Goal: Book appointment/travel/reservation

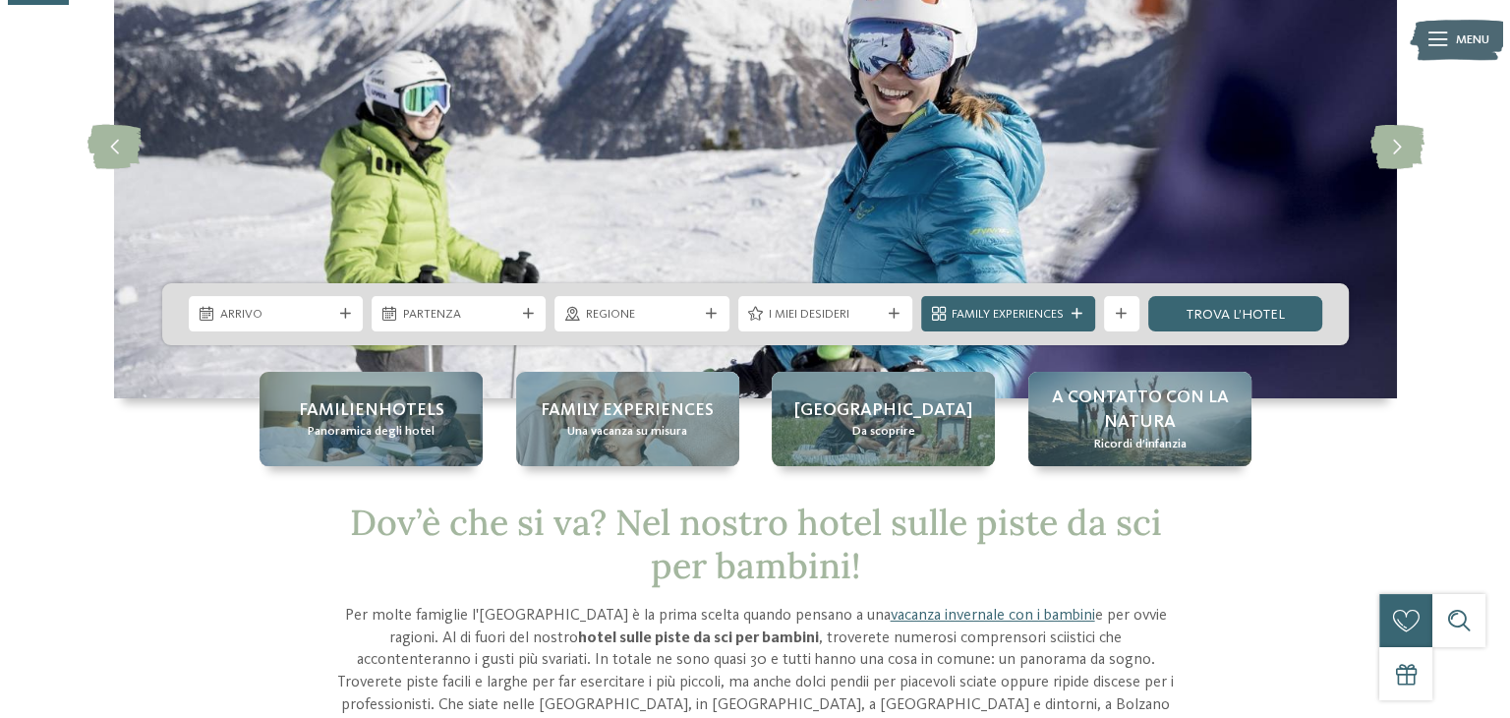
scroll to position [197, 0]
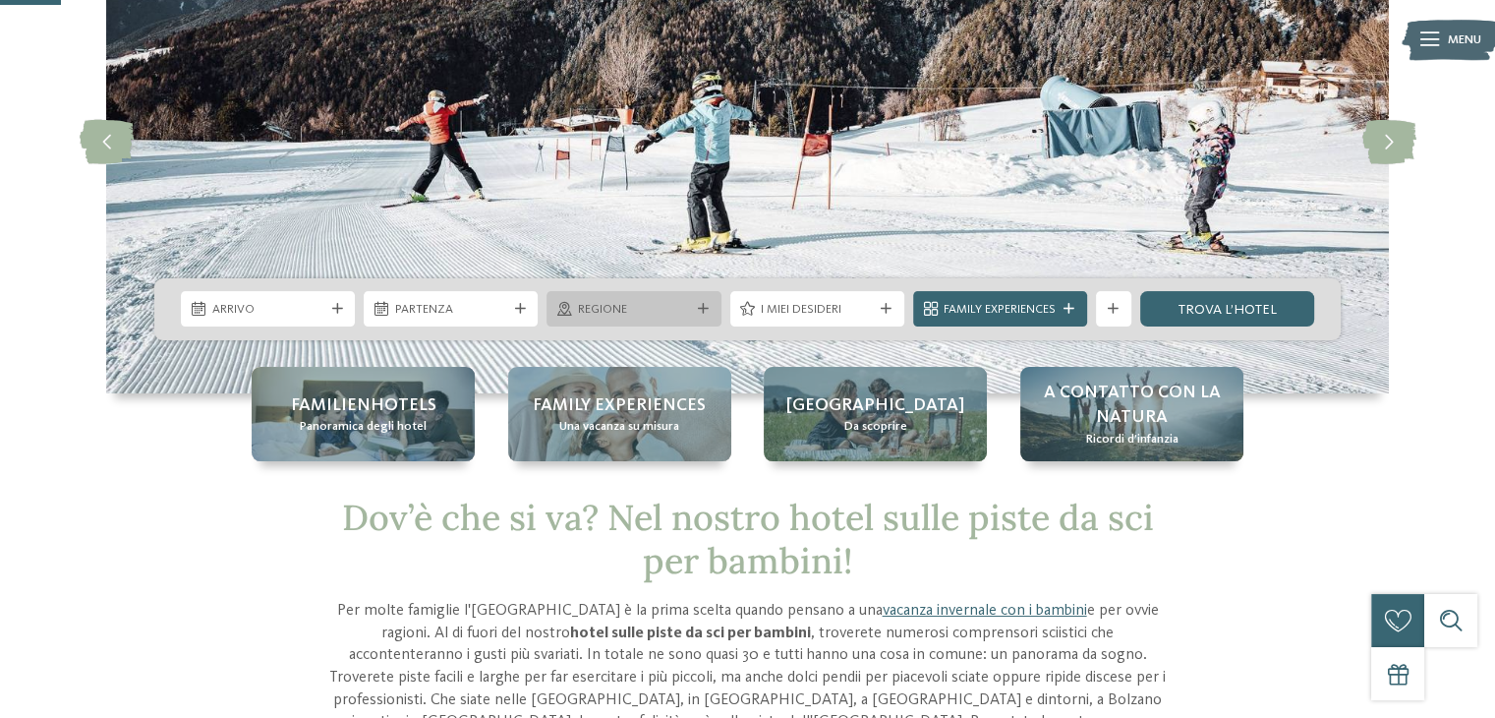
click at [598, 319] on div "Regione" at bounding box center [634, 308] width 174 height 35
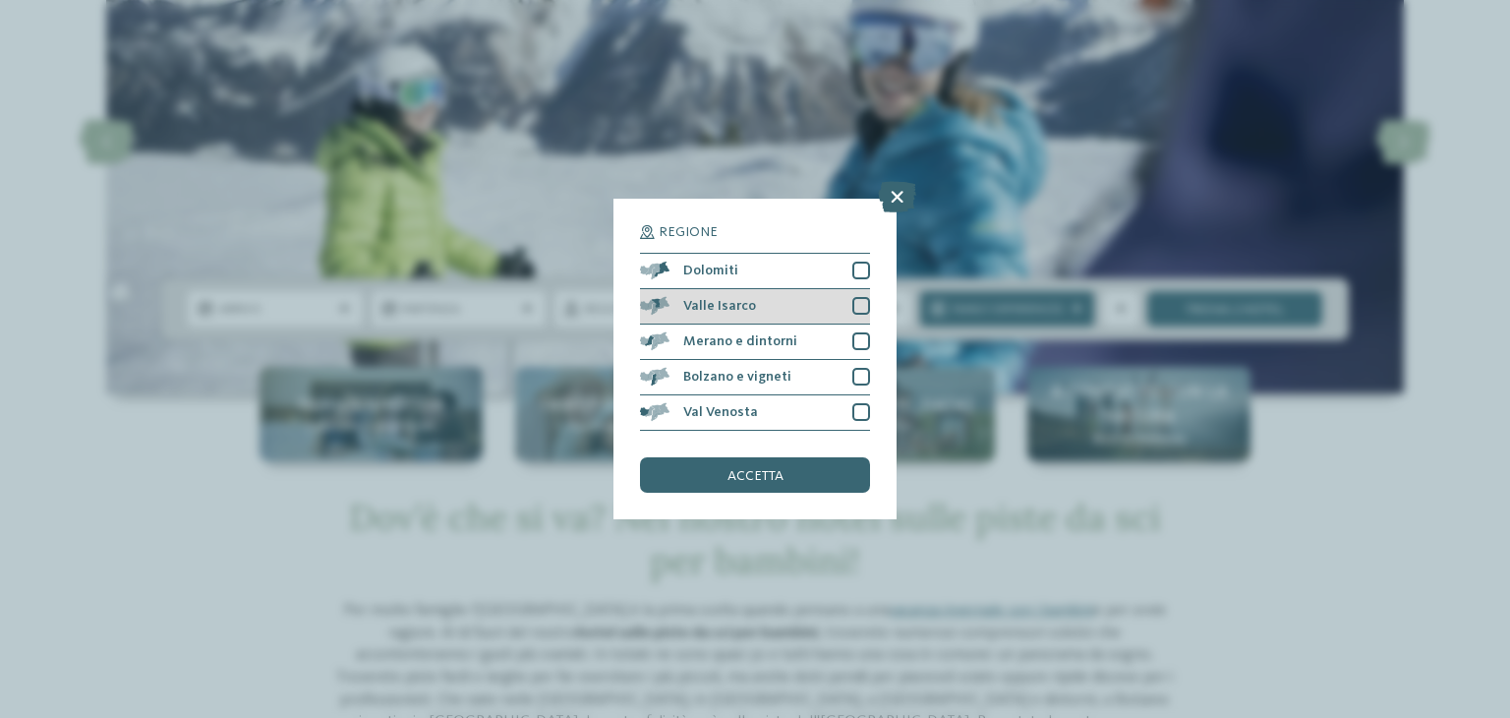
click at [857, 308] on div at bounding box center [861, 306] width 18 height 18
click at [737, 482] on span "accetta" at bounding box center [755, 476] width 56 height 14
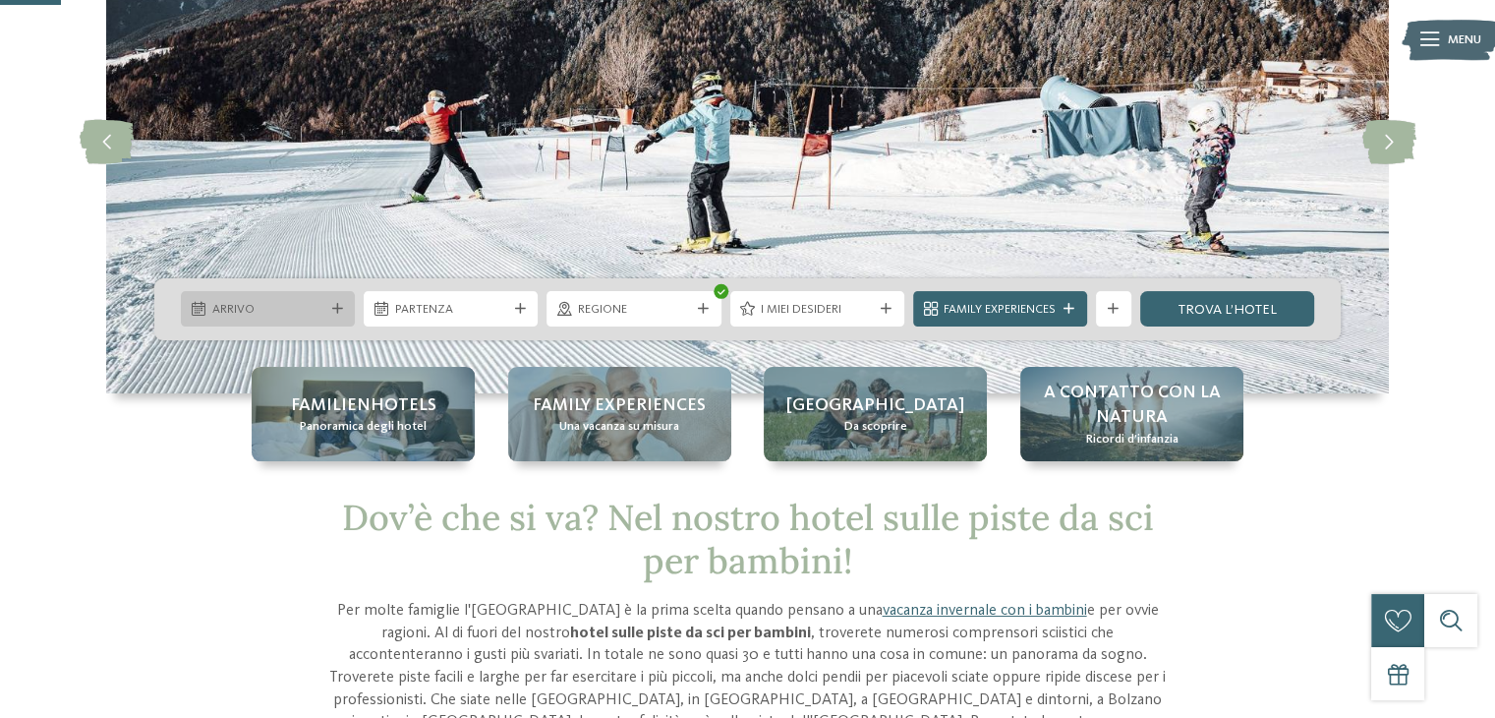
click at [294, 306] on span "Arrivo" at bounding box center [268, 310] width 112 height 18
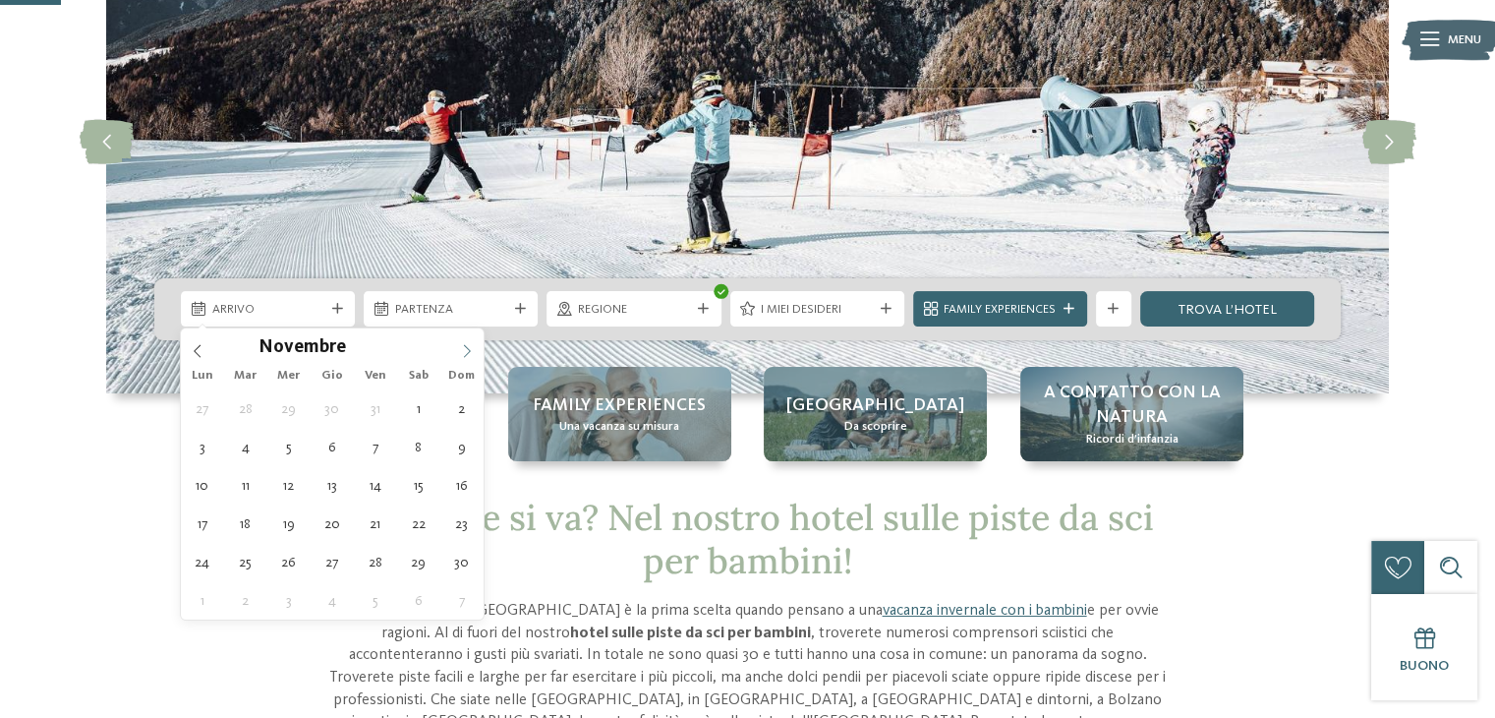
click at [471, 356] on icon at bounding box center [467, 351] width 14 height 14
type input "****"
click at [471, 356] on icon at bounding box center [467, 351] width 14 height 14
type div "[DATE]"
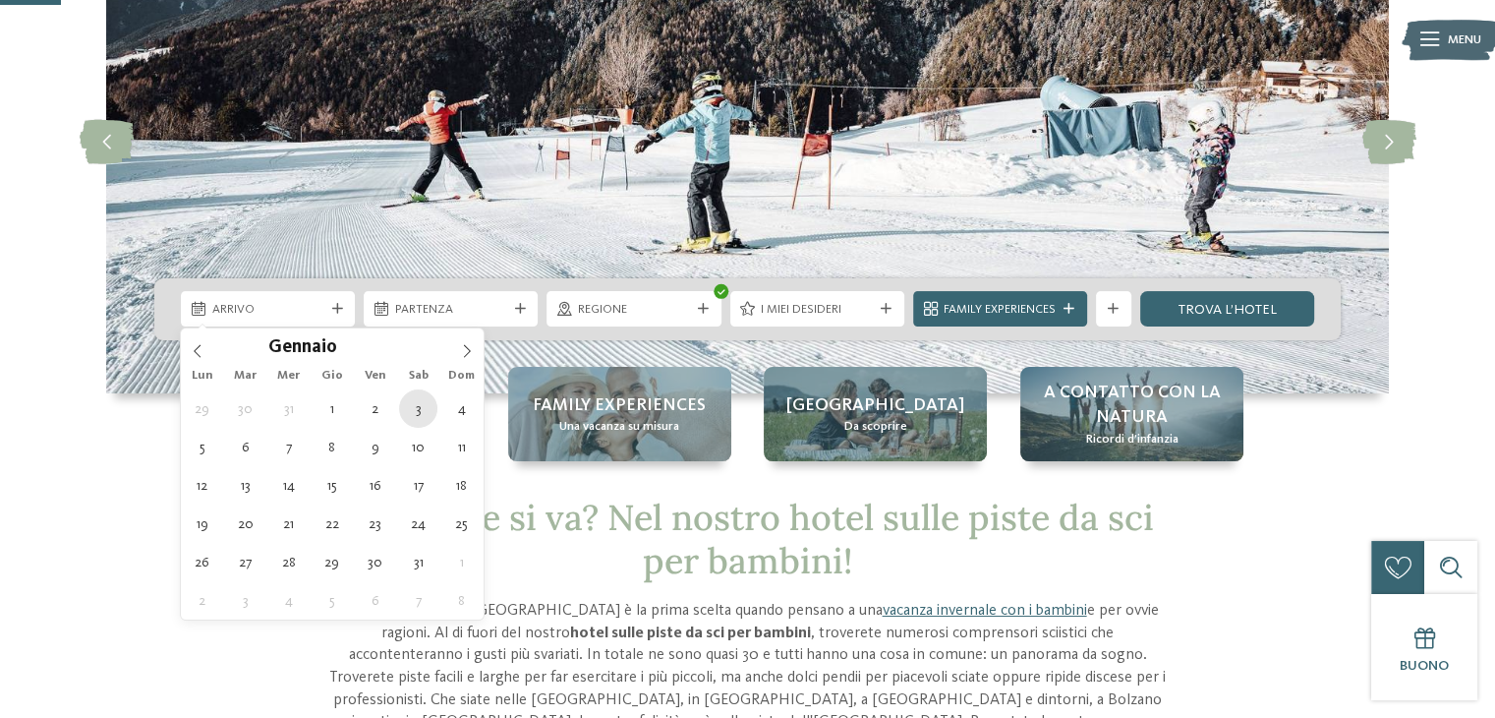
type input "****"
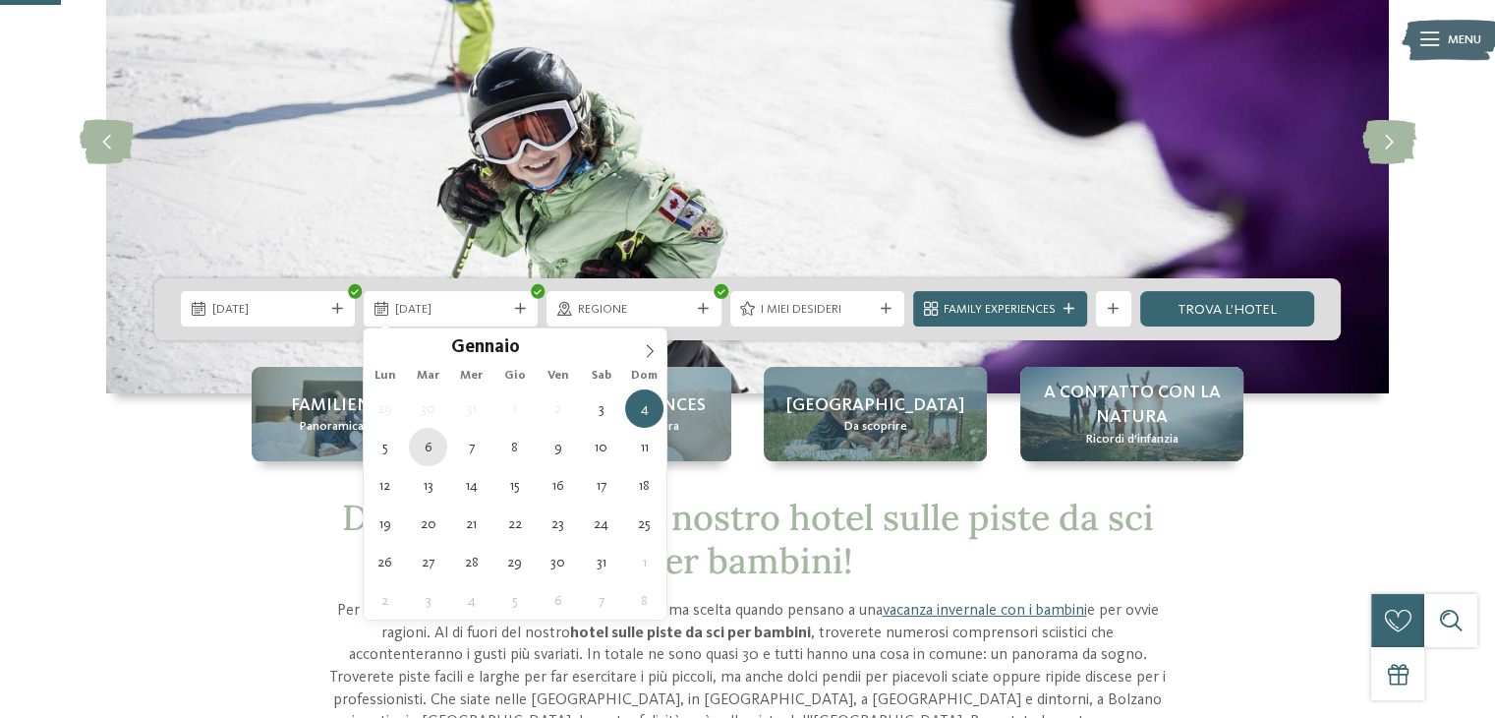
type div "[DATE]"
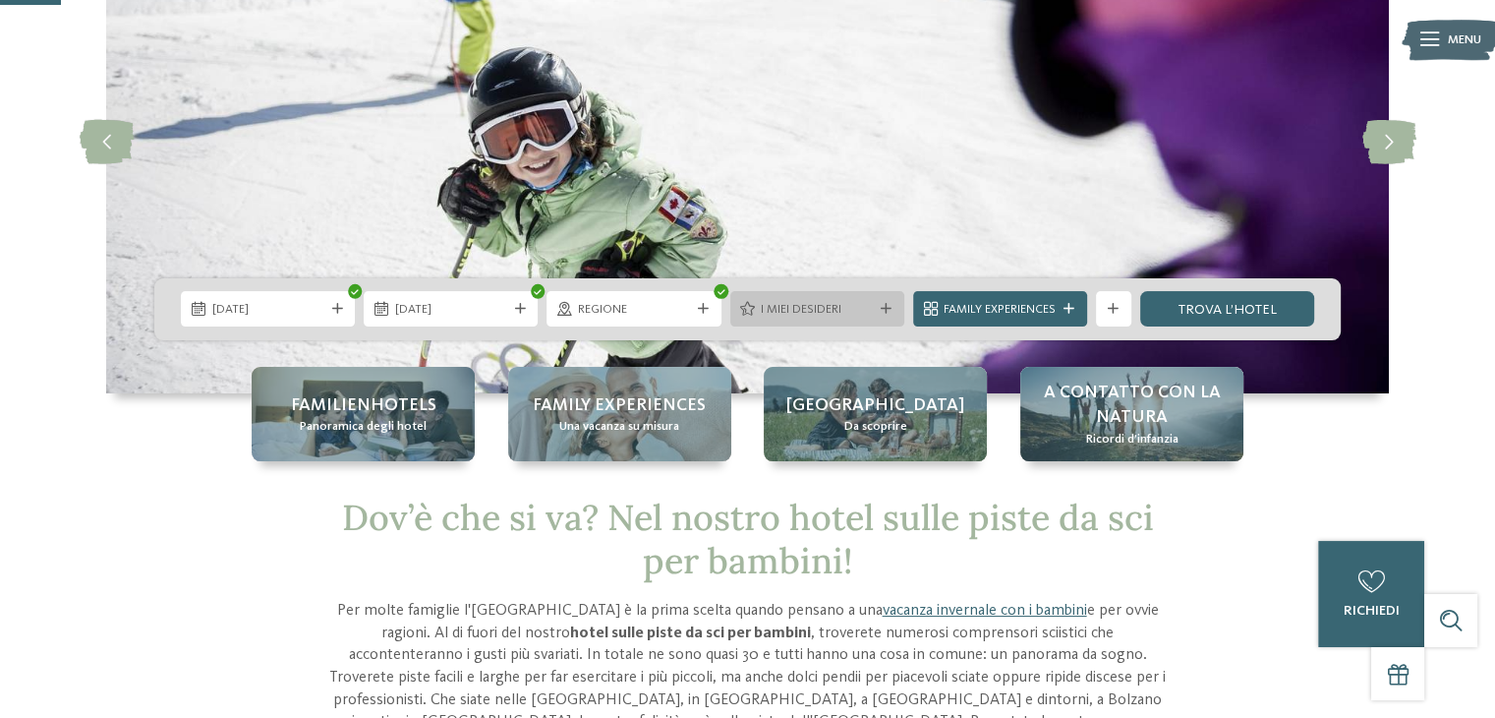
click at [868, 312] on span "I miei desideri" at bounding box center [817, 310] width 112 height 18
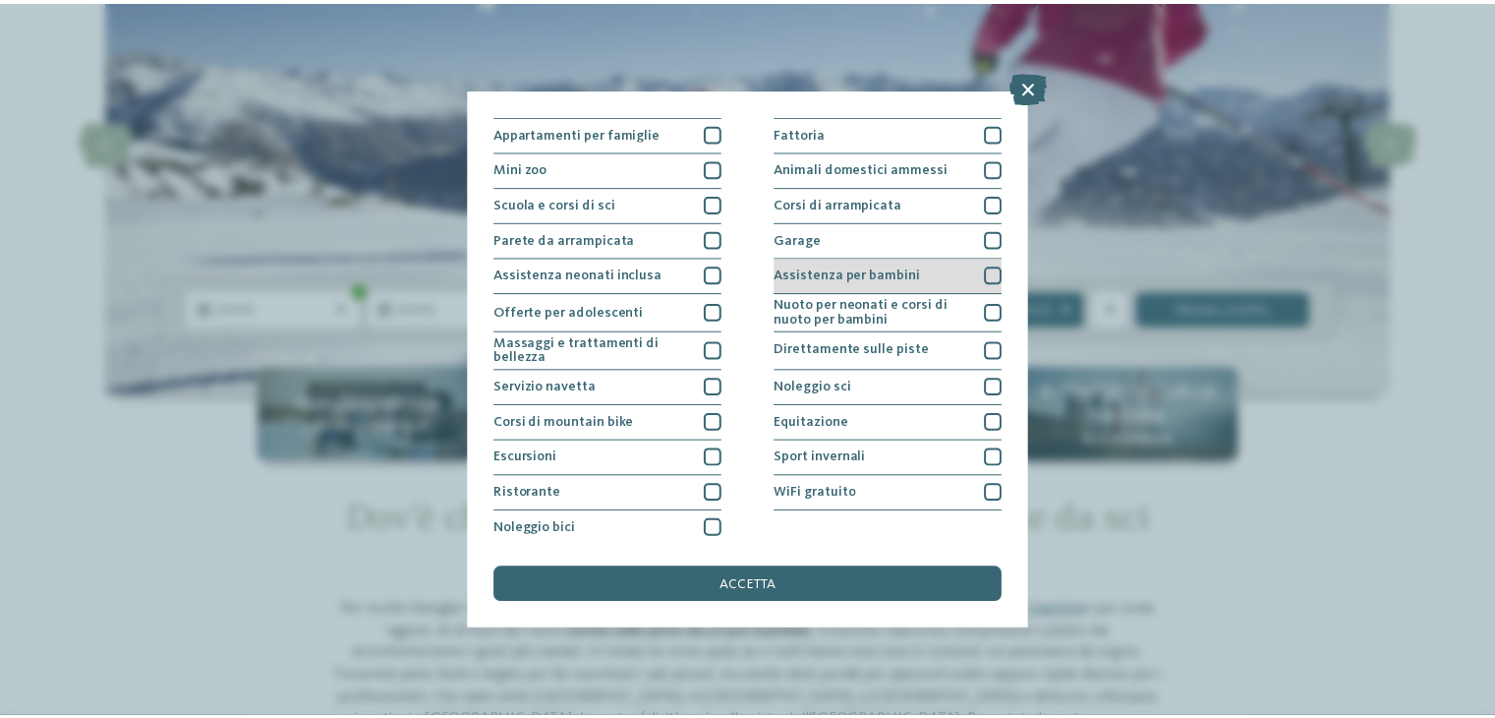
scroll to position [212, 0]
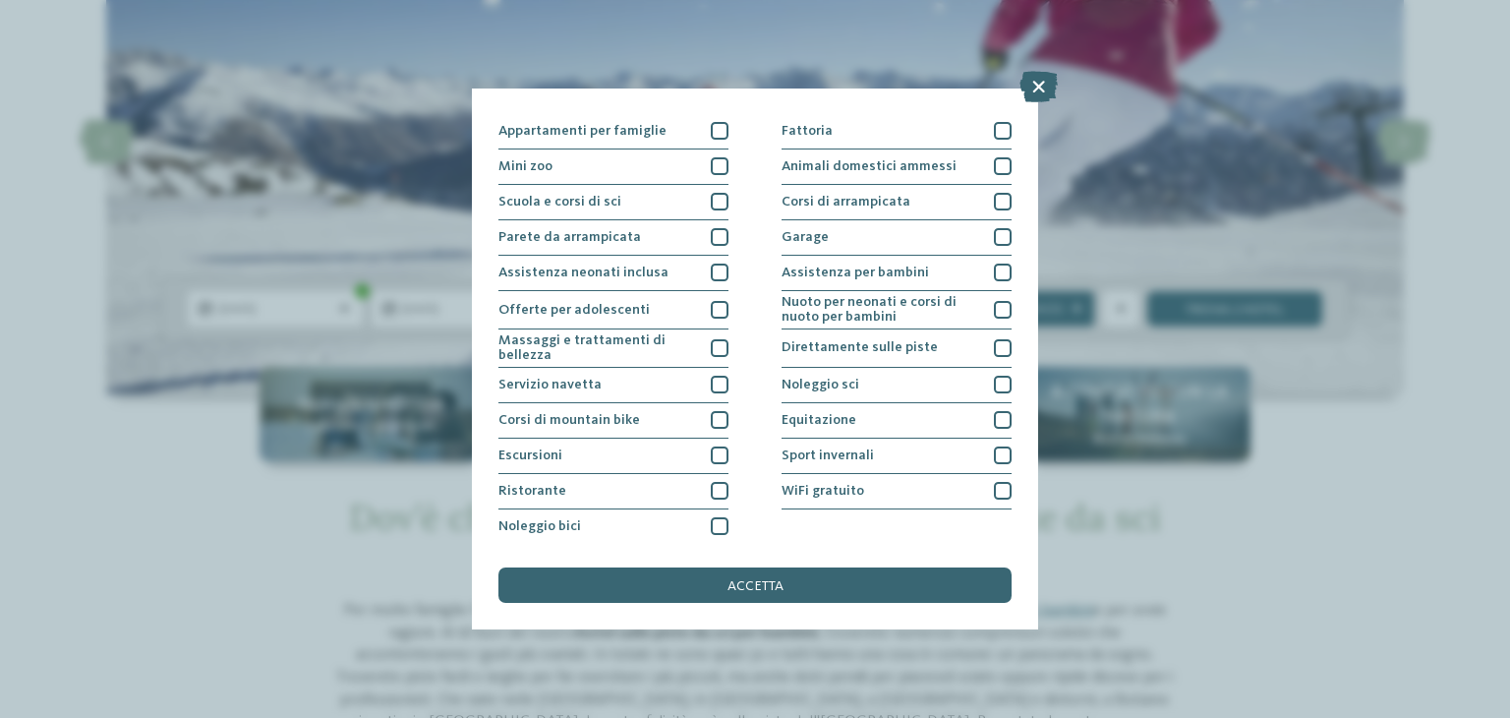
click at [1132, 512] on div "I miei desideri Piscina coperta o con collegamento a piscina esterna Piscina al…" at bounding box center [755, 359] width 1510 height 718
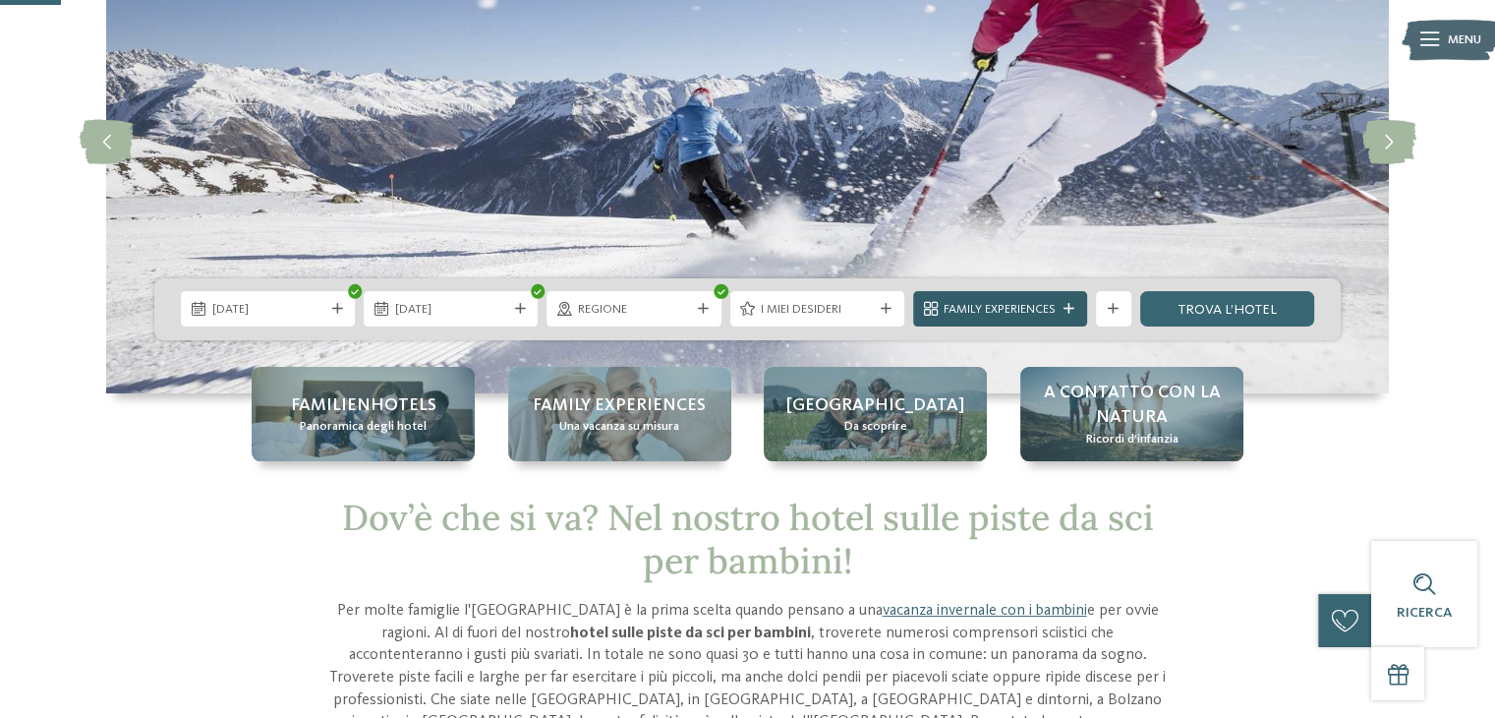
click at [1045, 320] on div "Family Experiences" at bounding box center [1000, 308] width 174 height 35
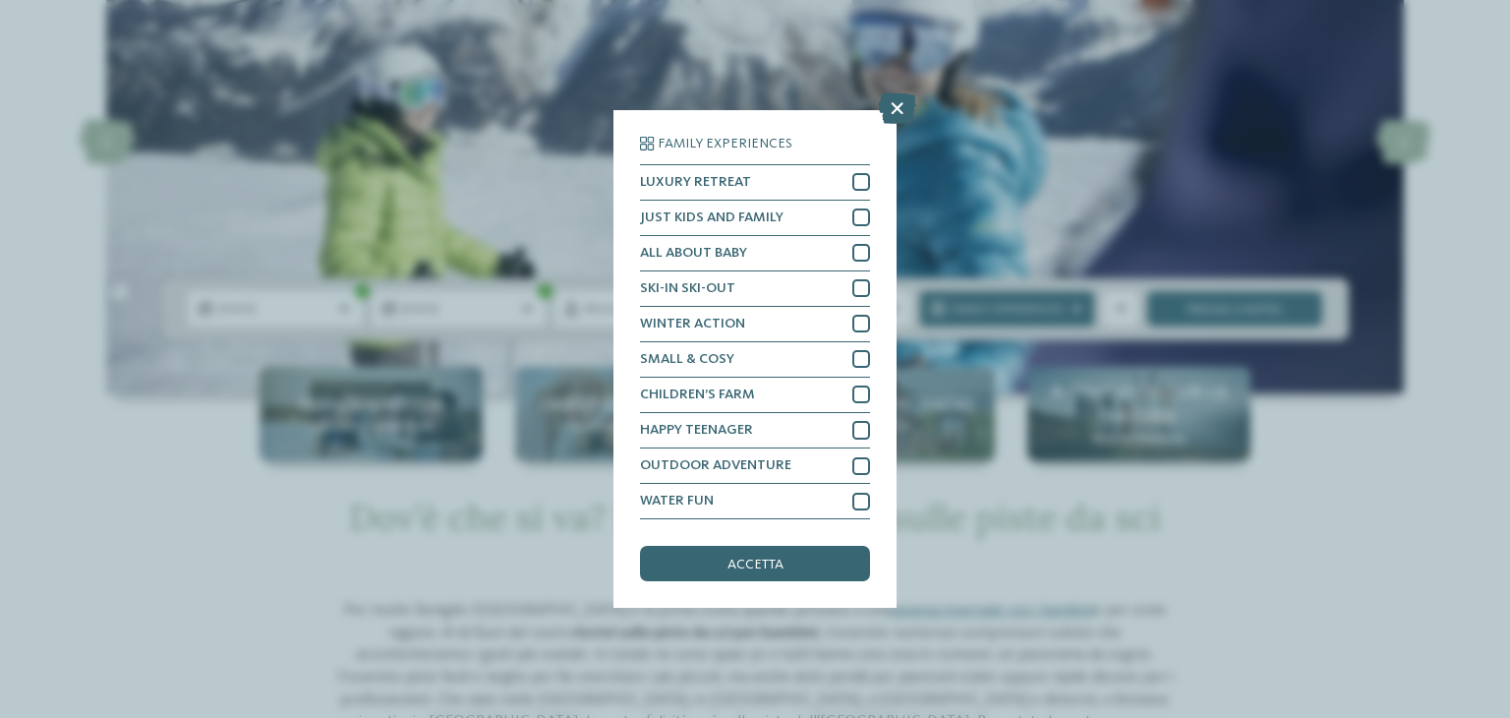
click at [1202, 604] on div "Family Experiences LUXURY RETREAT JUST KIDS AND FAMILY" at bounding box center [755, 359] width 1510 height 718
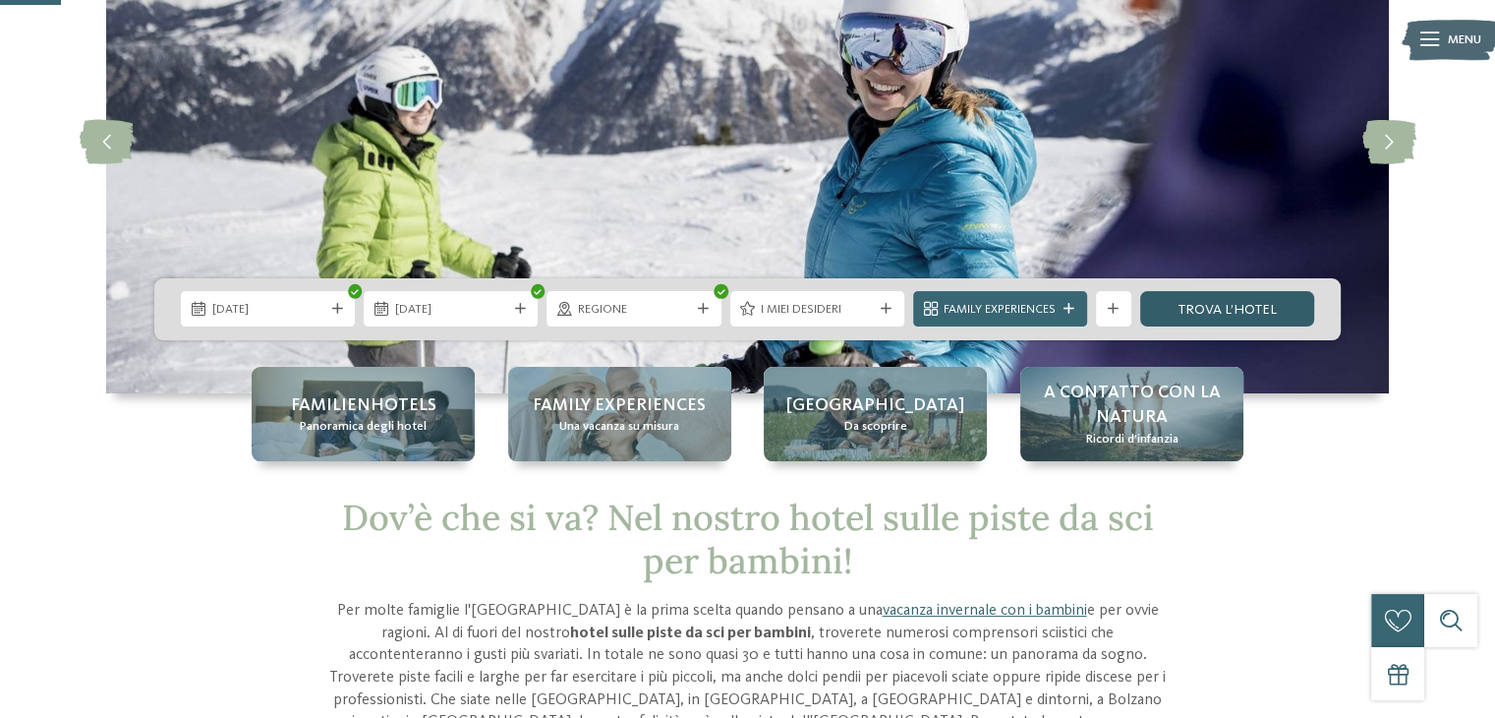
click at [1190, 318] on link "trova l’hotel" at bounding box center [1227, 308] width 174 height 35
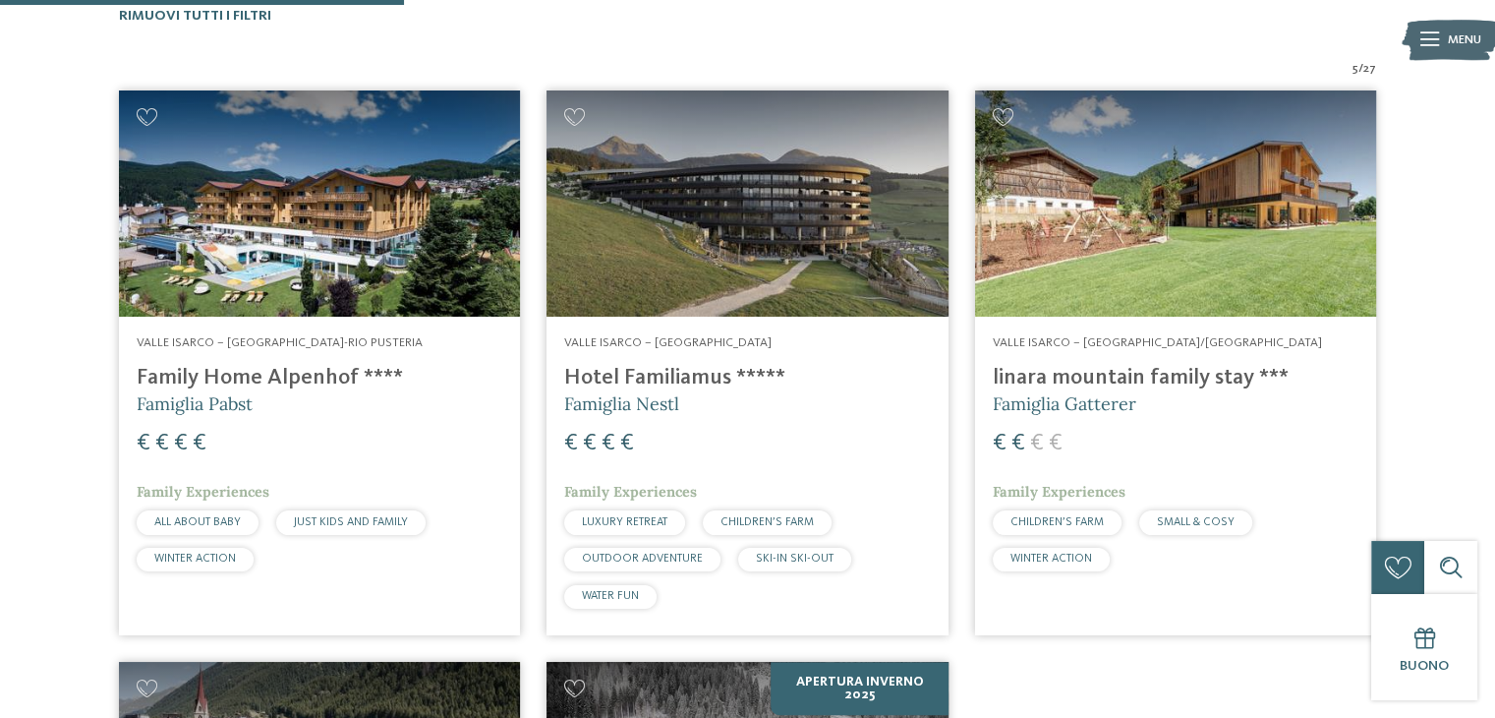
scroll to position [590, 0]
